Goal: Information Seeking & Learning: Learn about a topic

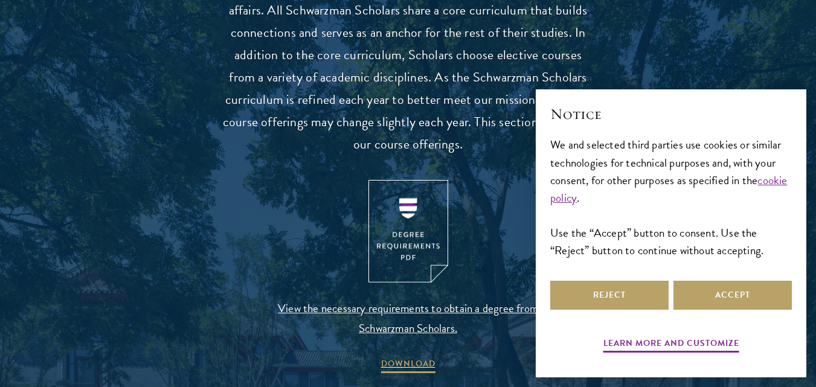
scroll to position [1208, 0]
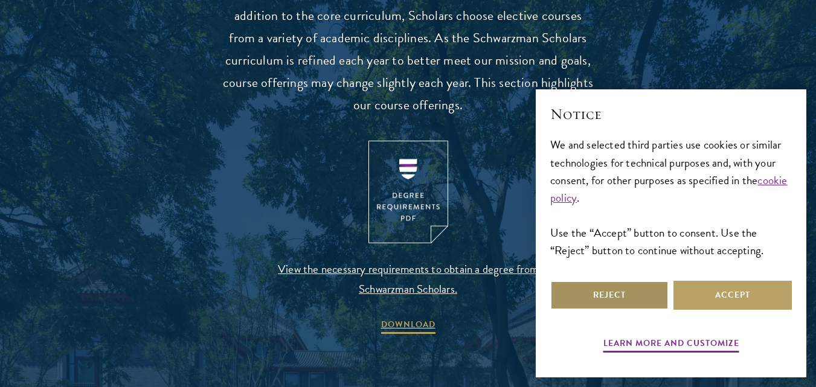
click at [604, 302] on button "Reject" at bounding box center [609, 295] width 118 height 29
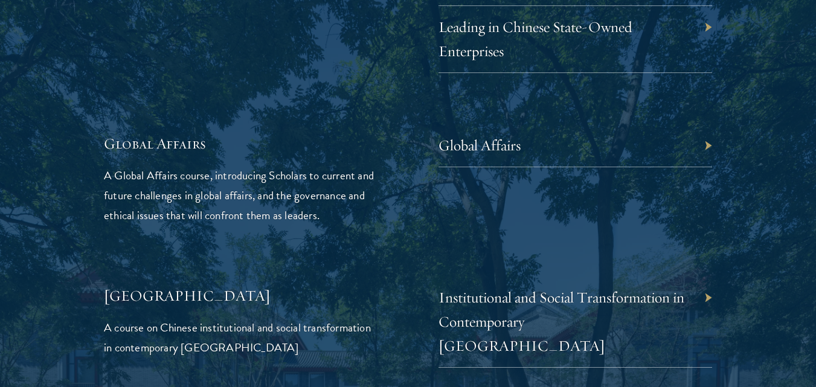
scroll to position [2823, 0]
click at [500, 135] on link "Global Affairs" at bounding box center [488, 144] width 82 height 19
